Goal: Find specific page/section

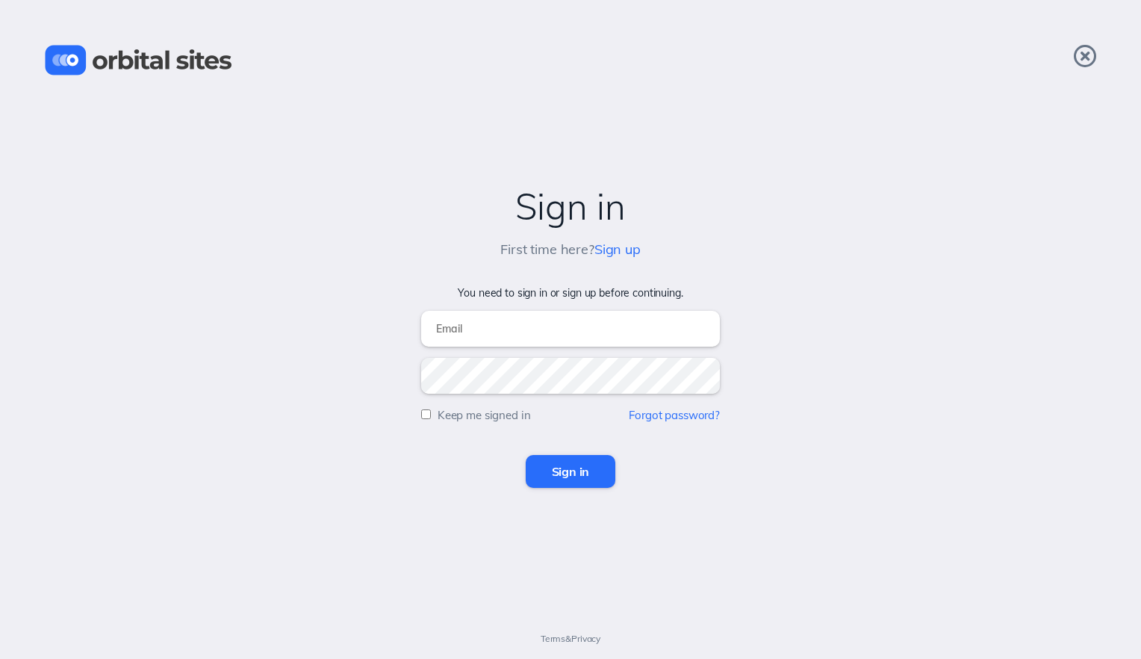
type input "[EMAIL_ADDRESS][DOMAIN_NAME]"
click at [579, 467] on input "Sign in" at bounding box center [571, 471] width 90 height 33
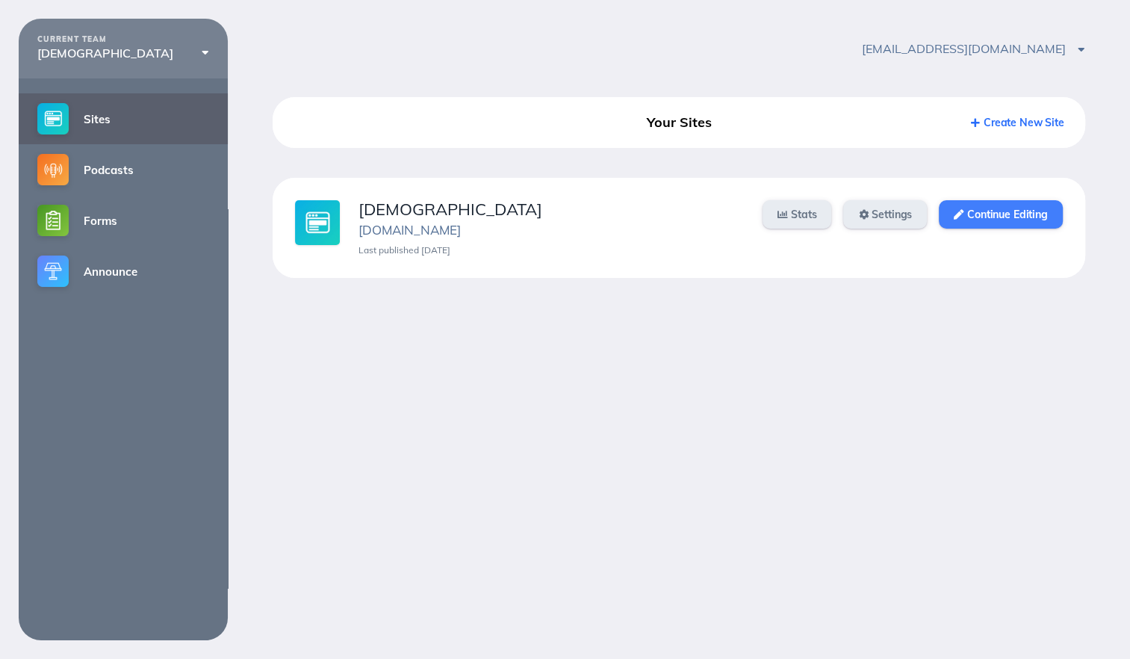
click at [974, 216] on link "Continue Editing" at bounding box center [999, 214] width 123 height 28
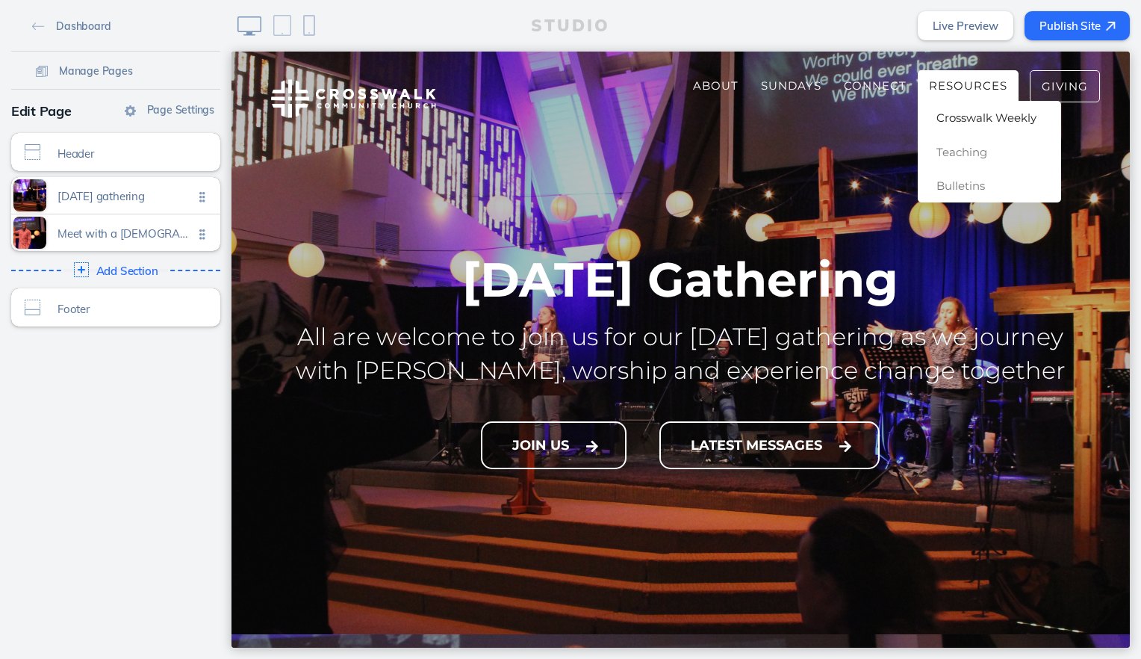
click at [969, 119] on span "Crosswalk Weekly" at bounding box center [986, 117] width 100 height 14
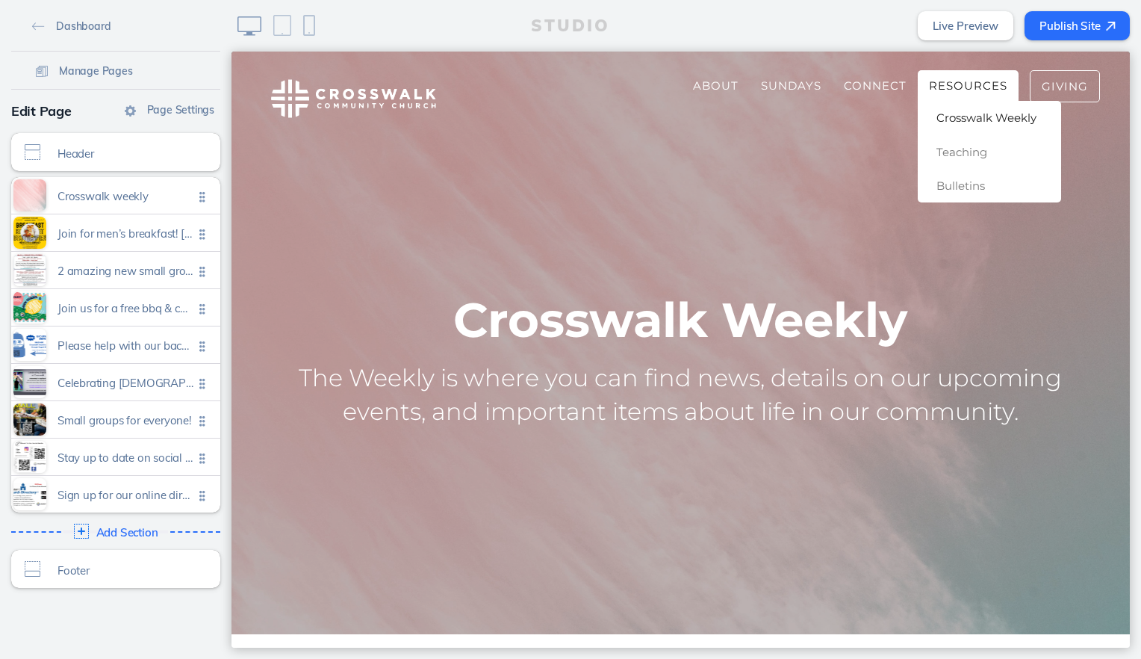
click at [956, 113] on span "Crosswalk Weekly" at bounding box center [986, 117] width 100 height 14
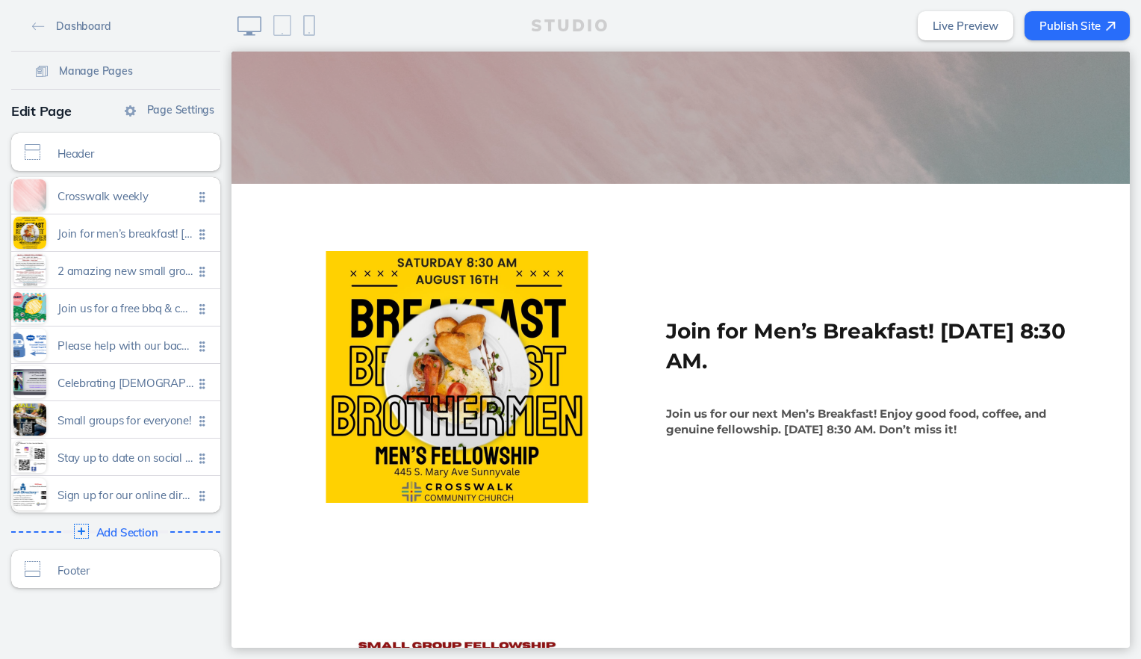
scroll to position [448, 0]
